Goal: Task Accomplishment & Management: Manage account settings

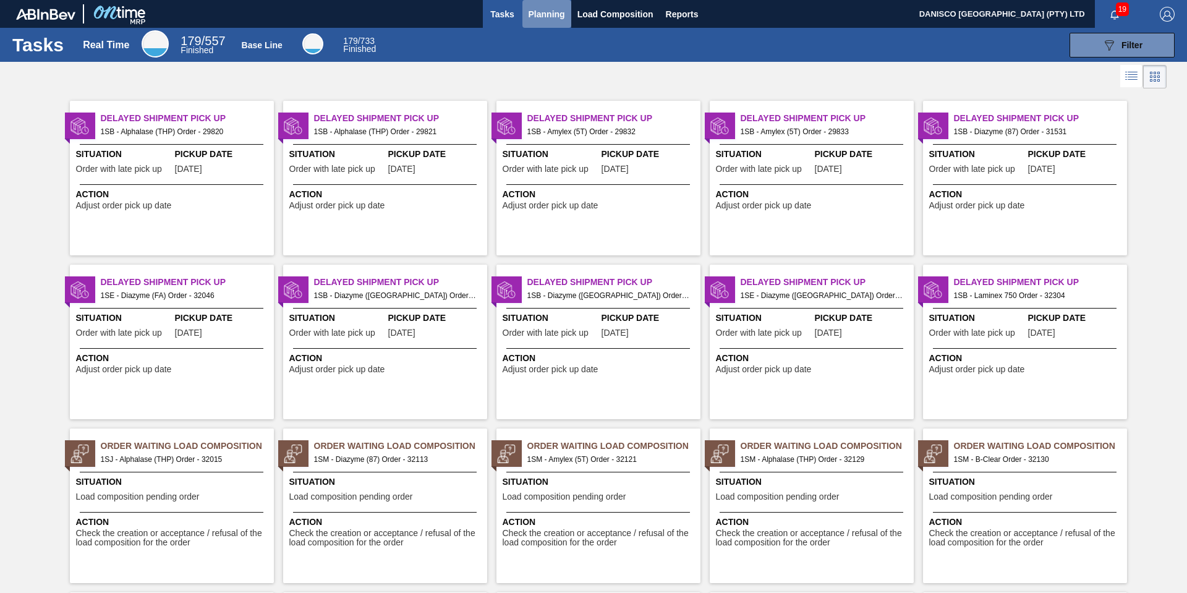
click at [553, 13] on span "Planning" at bounding box center [547, 14] width 36 height 15
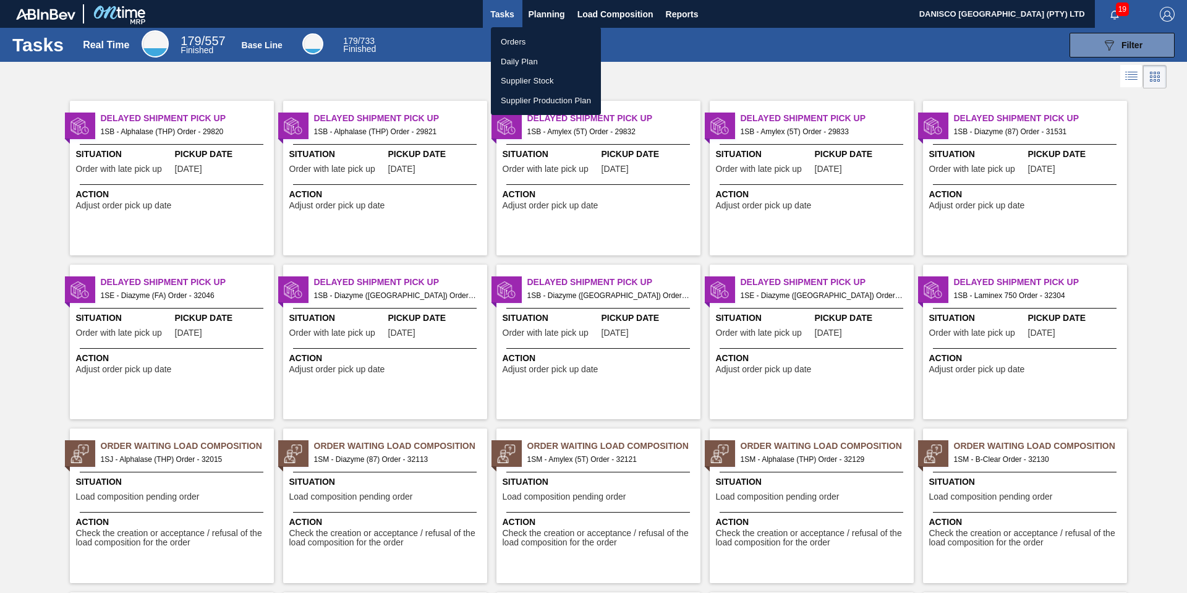
click at [527, 40] on li "Orders" at bounding box center [546, 42] width 110 height 20
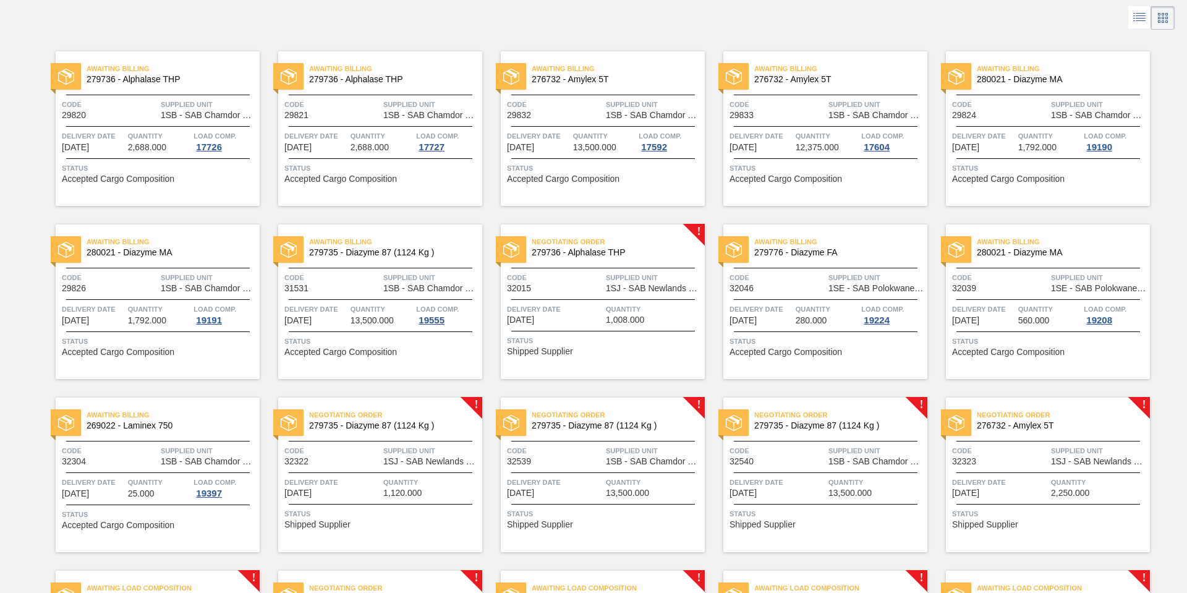
scroll to position [124, 0]
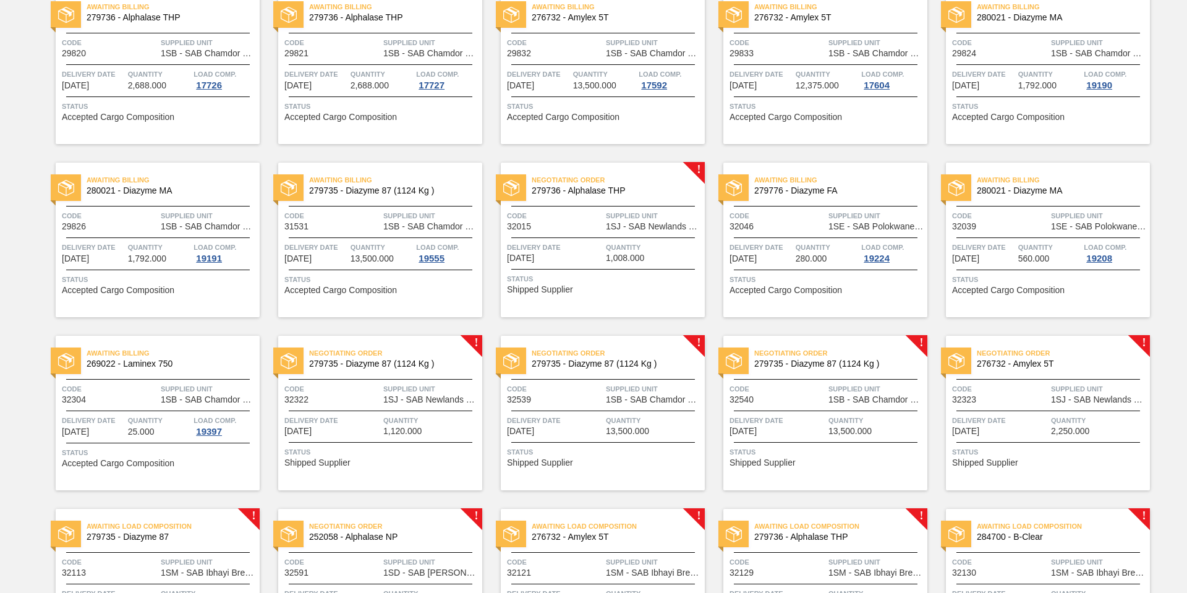
click at [597, 242] on span "Delivery Date" at bounding box center [555, 247] width 96 height 12
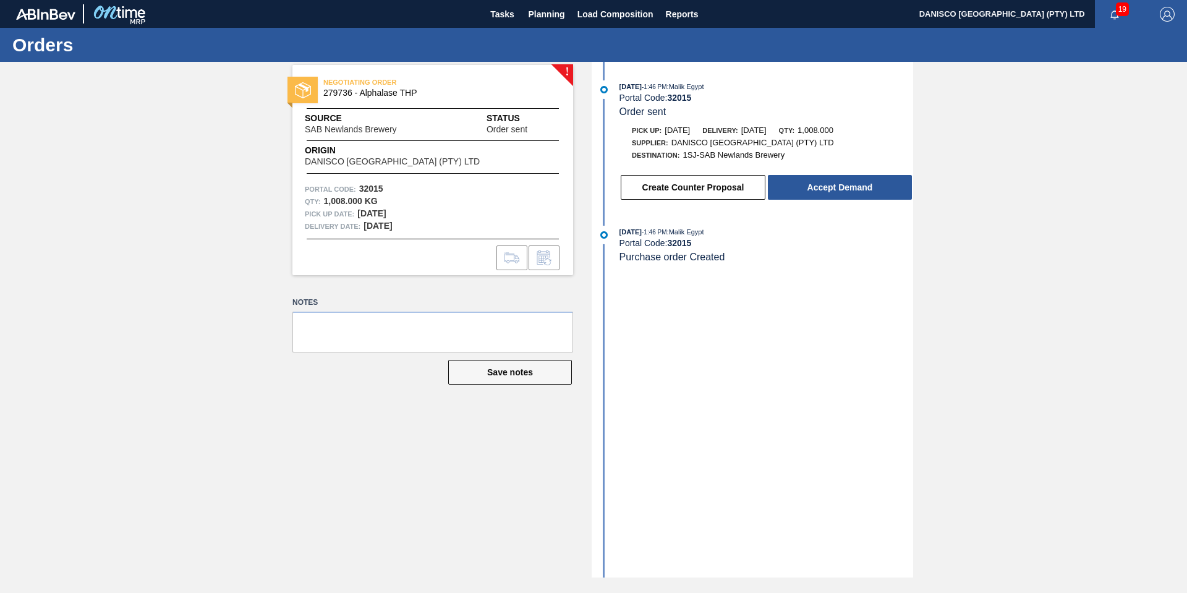
click at [994, 189] on div "! NEGOTIATING ORDER 279736 - Alphalase THP Source SAB Newlands Brewery Status O…" at bounding box center [593, 320] width 1187 height 516
click at [198, 299] on div "! NEGOTIATING ORDER 279736 - Alphalase THP Source SAB Newlands Brewery Status O…" at bounding box center [593, 320] width 1187 height 516
click at [830, 185] on button "Accept Demand" at bounding box center [840, 187] width 144 height 25
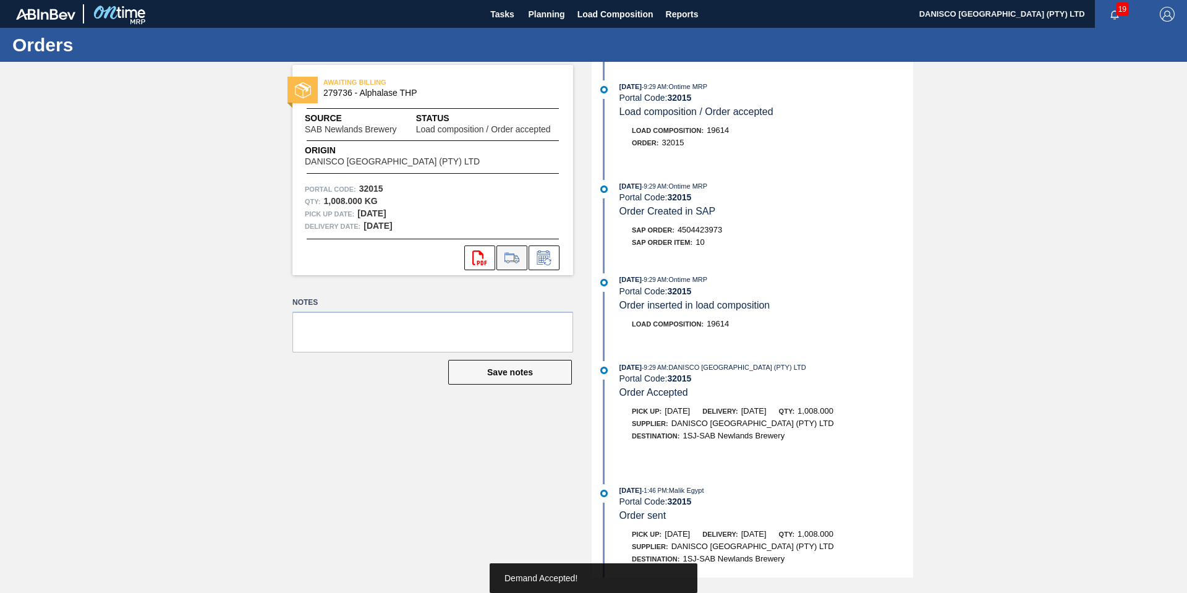
click at [518, 257] on icon at bounding box center [517, 258] width 6 height 7
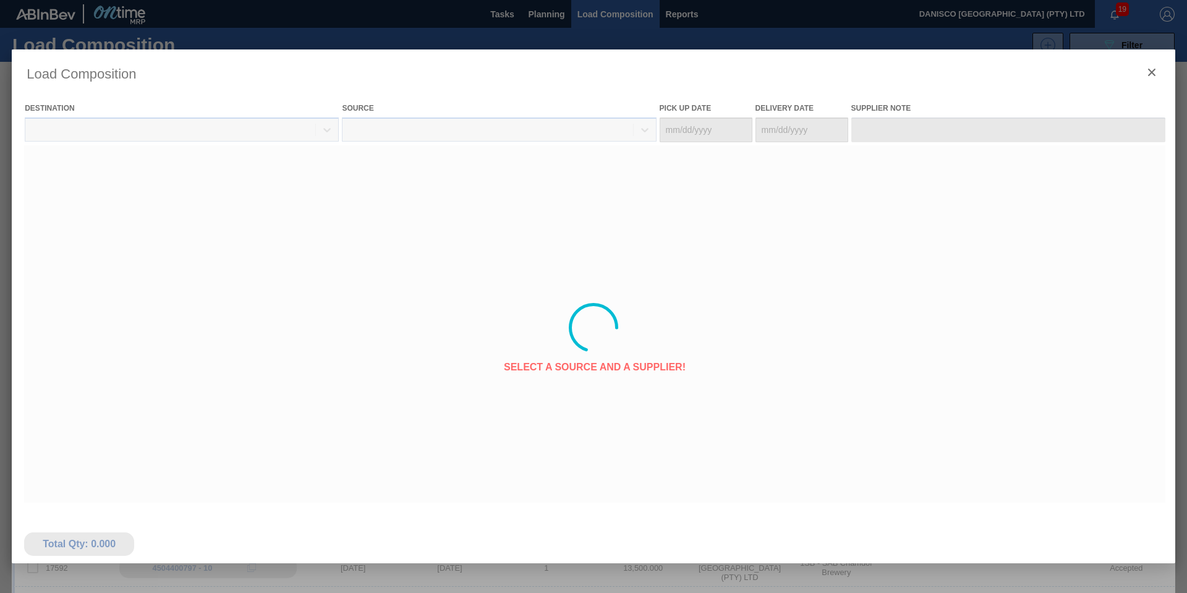
type Date "[DATE]"
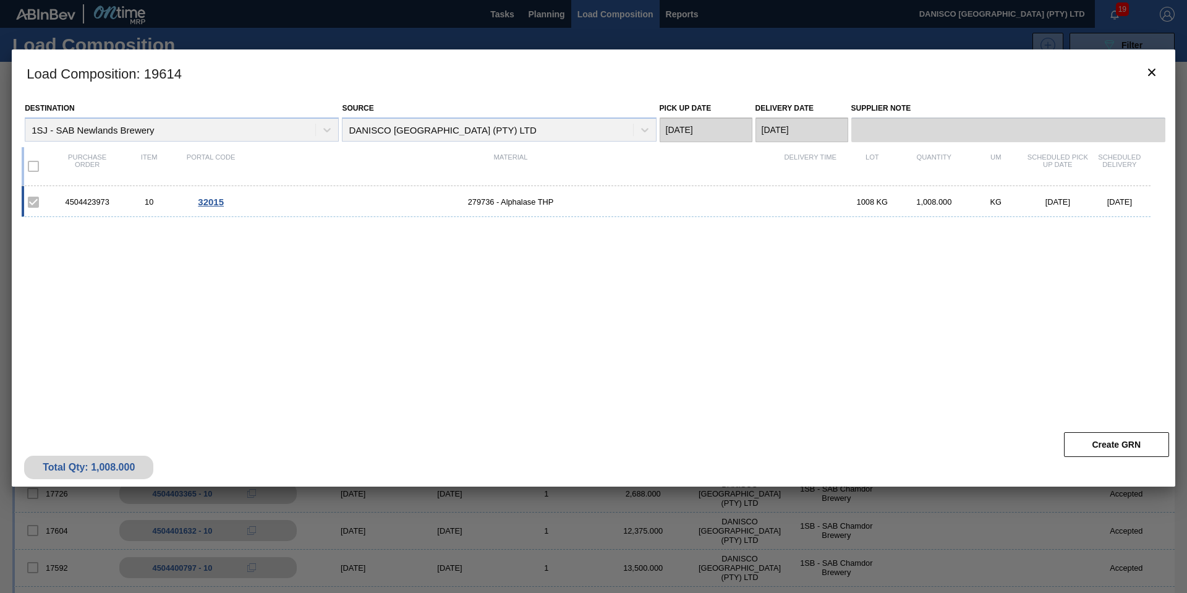
click at [252, 310] on div "4504423973 10 32015 279736 - Alphalase THP 1008 KG 1,008.000 KG [DATE] [DATE]" at bounding box center [591, 298] width 1139 height 225
click at [684, 383] on div "4504423973 10 32015 279736 - Alphalase THP 1008 KG 1,008.000 KG [DATE] [DATE]" at bounding box center [591, 298] width 1139 height 225
click at [1151, 68] on icon "botão de ícone" at bounding box center [1151, 72] width 15 height 15
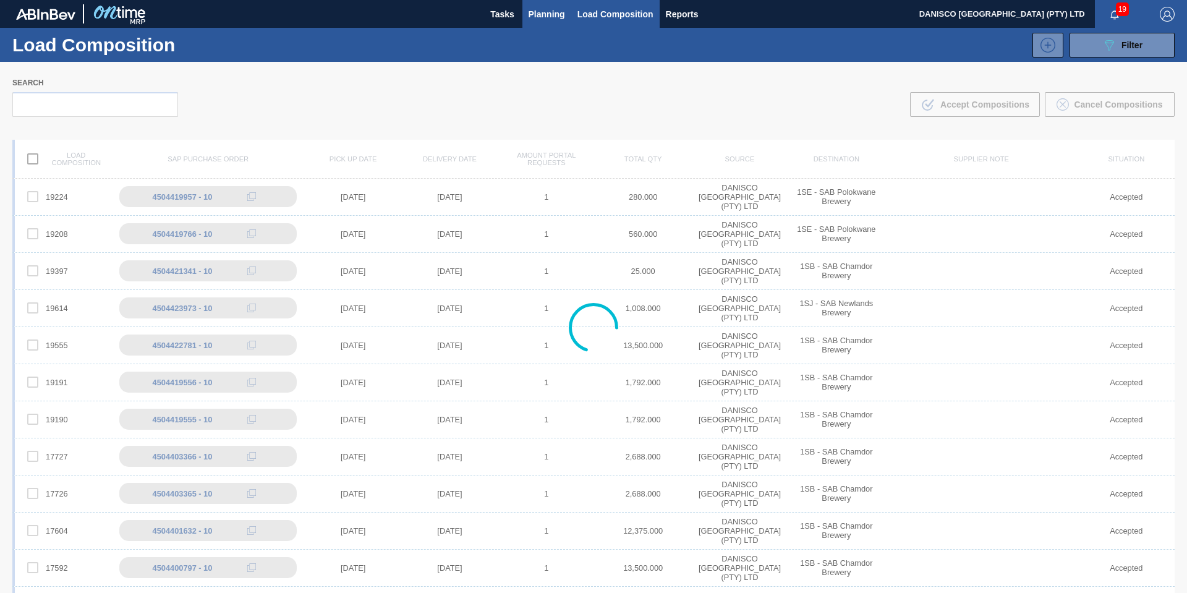
click at [548, 12] on span "Planning" at bounding box center [547, 14] width 36 height 15
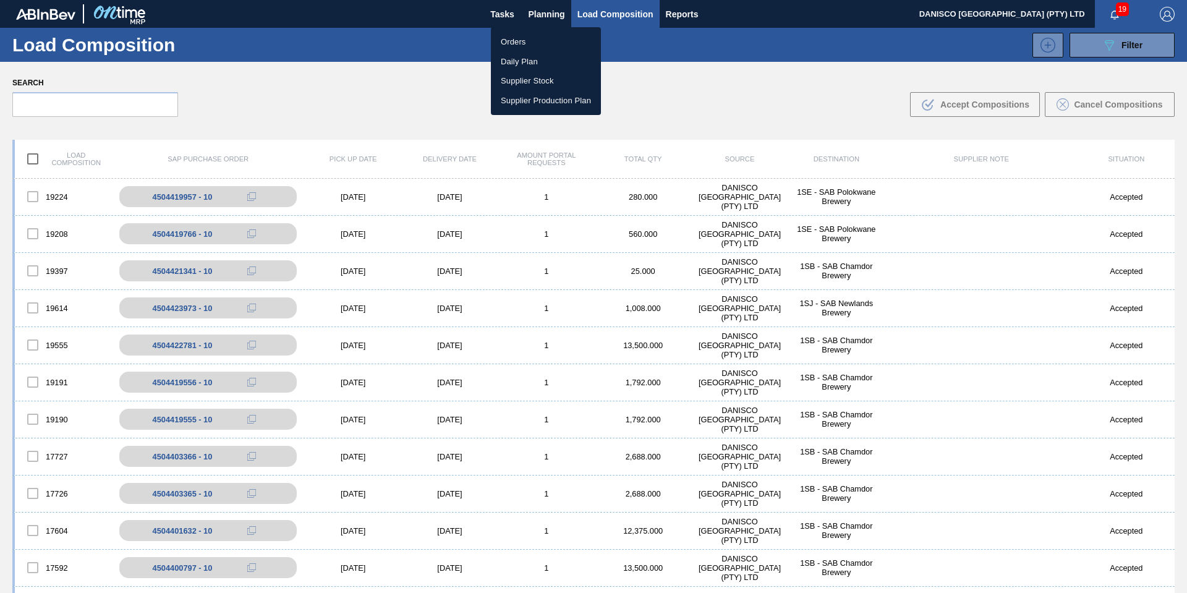
click at [530, 41] on li "Orders" at bounding box center [546, 42] width 110 height 20
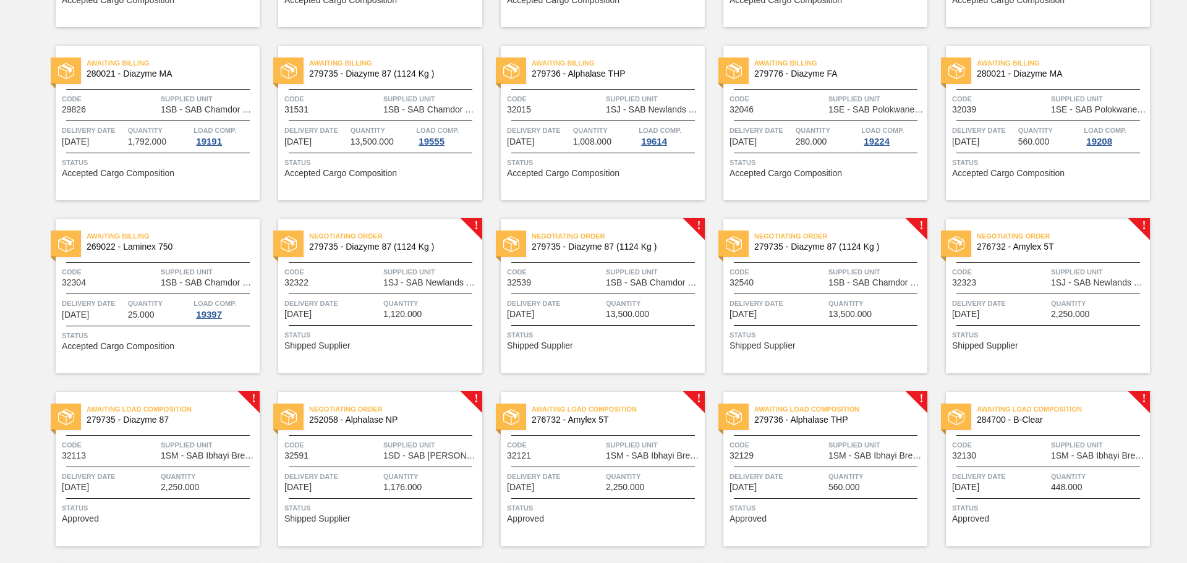
scroll to position [242, 0]
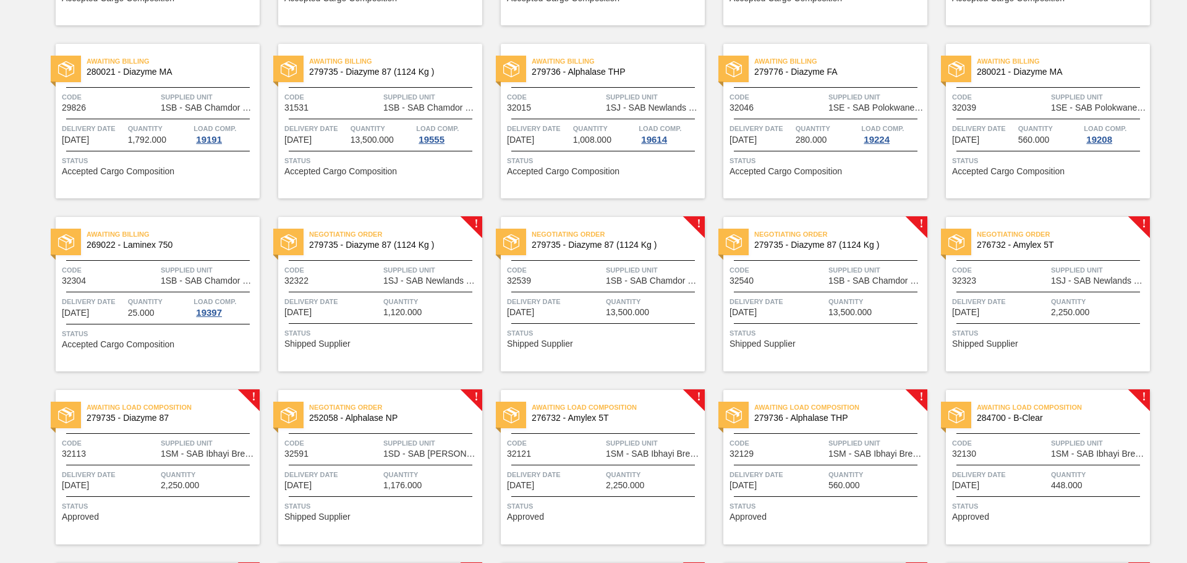
click at [589, 100] on span "Code" at bounding box center [555, 97] width 96 height 12
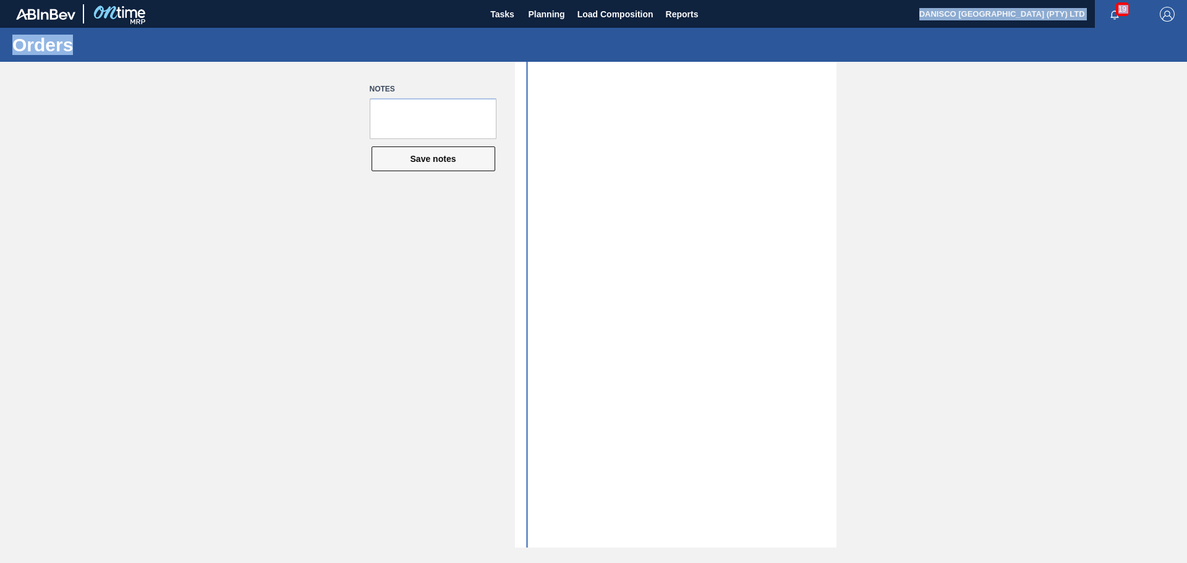
drag, startPoint x: 438, startPoint y: 20, endPoint x: 203, endPoint y: 135, distance: 261.8
click at [203, 135] on main "Tasks Planning Load Composition Reports DANISCO [GEOGRAPHIC_DATA] (PTY) LTD 19 …" at bounding box center [593, 281] width 1187 height 563
click at [550, 20] on span "Planning" at bounding box center [547, 14] width 36 height 15
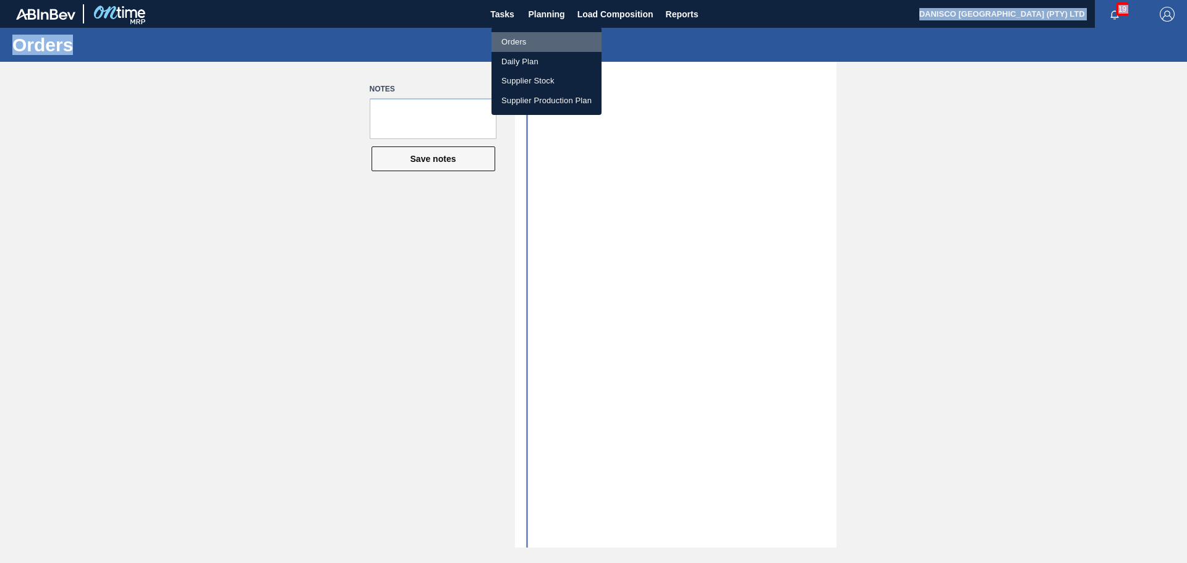
click at [534, 42] on li "Orders" at bounding box center [546, 42] width 110 height 20
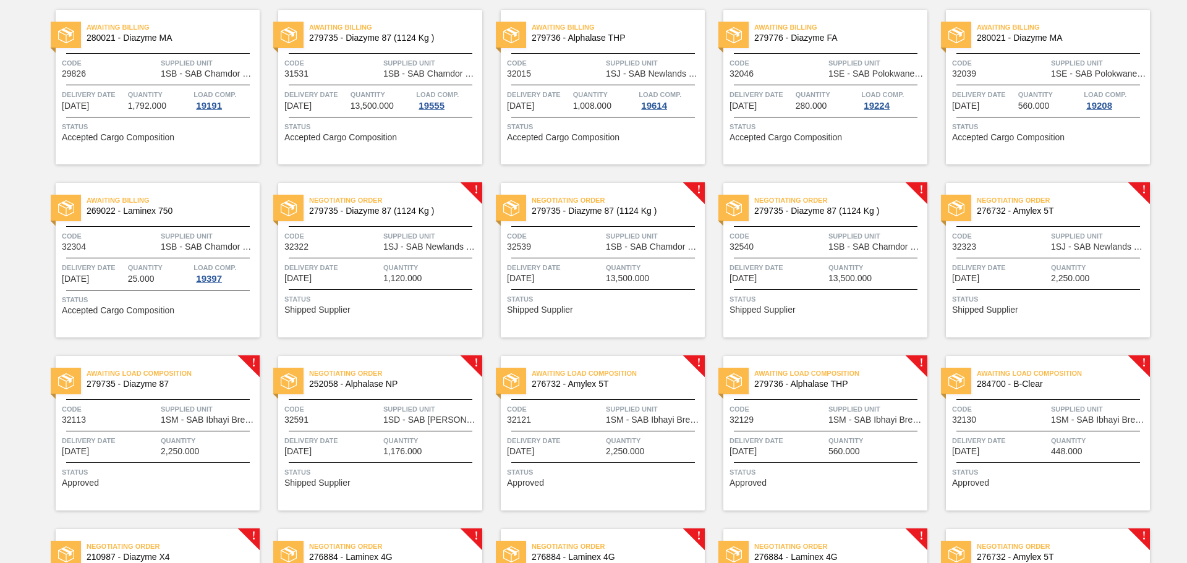
scroll to position [240, 0]
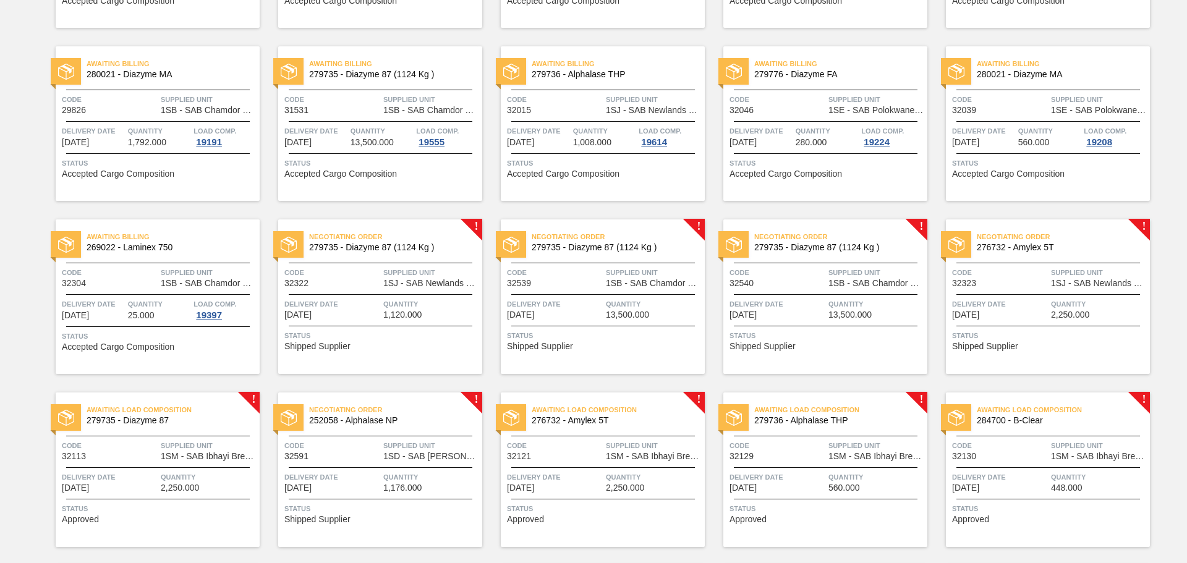
click at [592, 108] on div "Code 32015" at bounding box center [555, 104] width 96 height 22
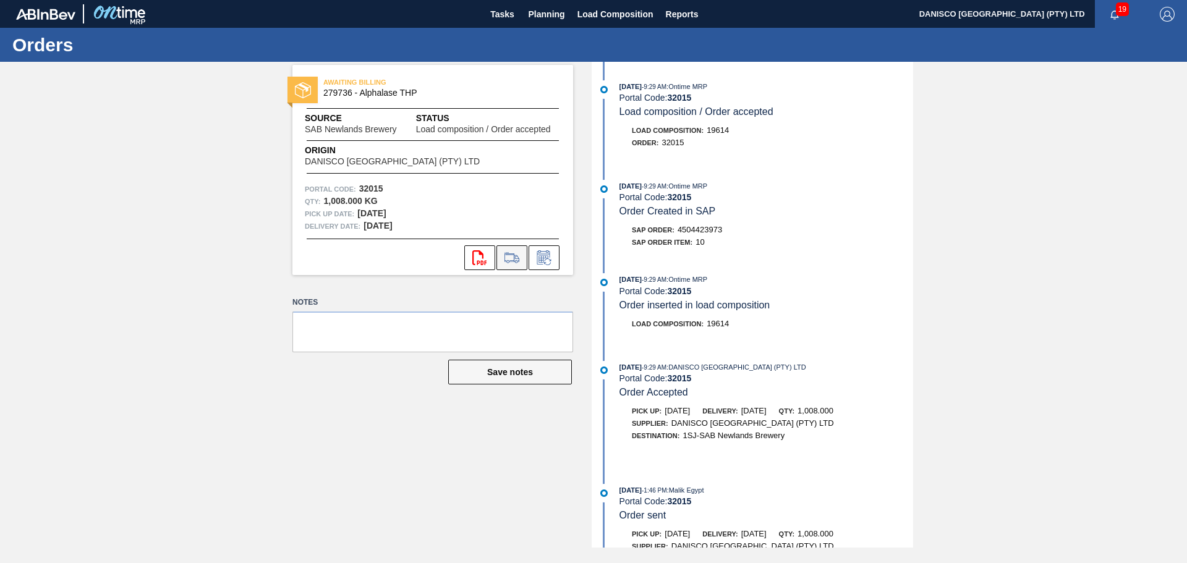
click at [506, 258] on icon at bounding box center [512, 257] width 20 height 15
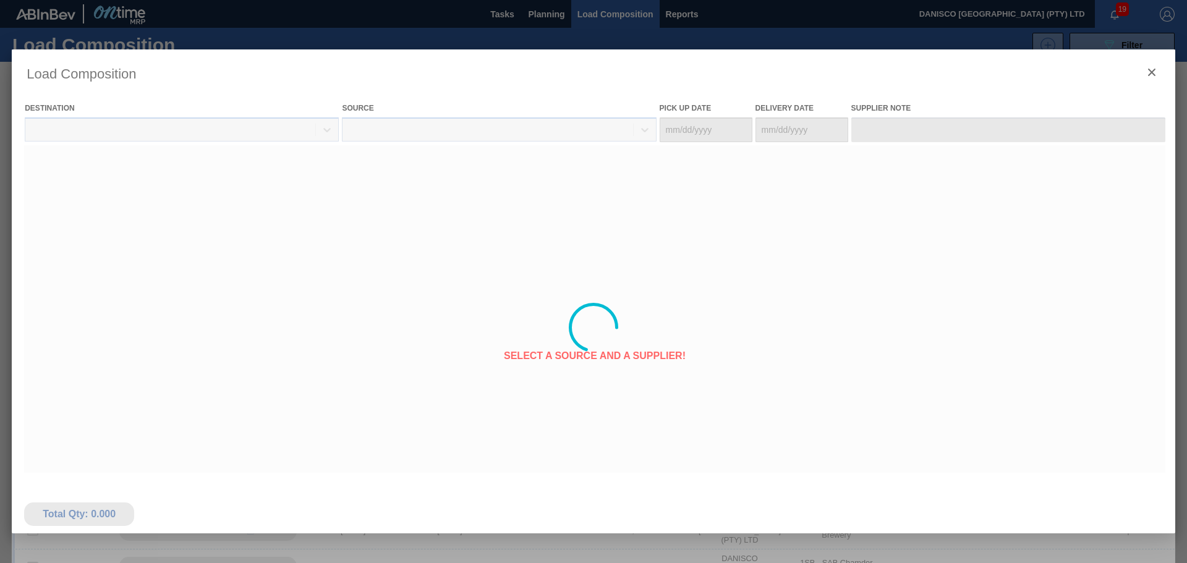
type Date "[DATE]"
